Goal: Information Seeking & Learning: Learn about a topic

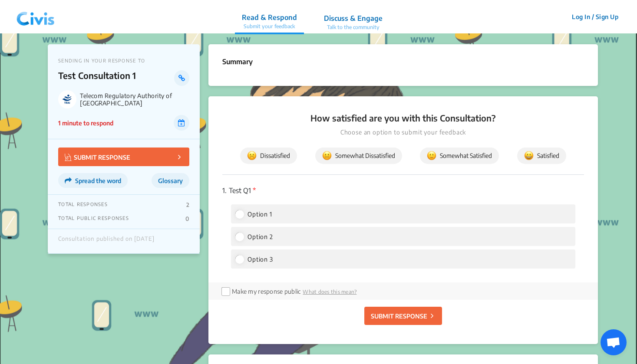
click at [622, 0] on div "Log In / Sign Up Sign Up" at bounding box center [595, 16] width 58 height 33
